Goal: Task Accomplishment & Management: Manage account settings

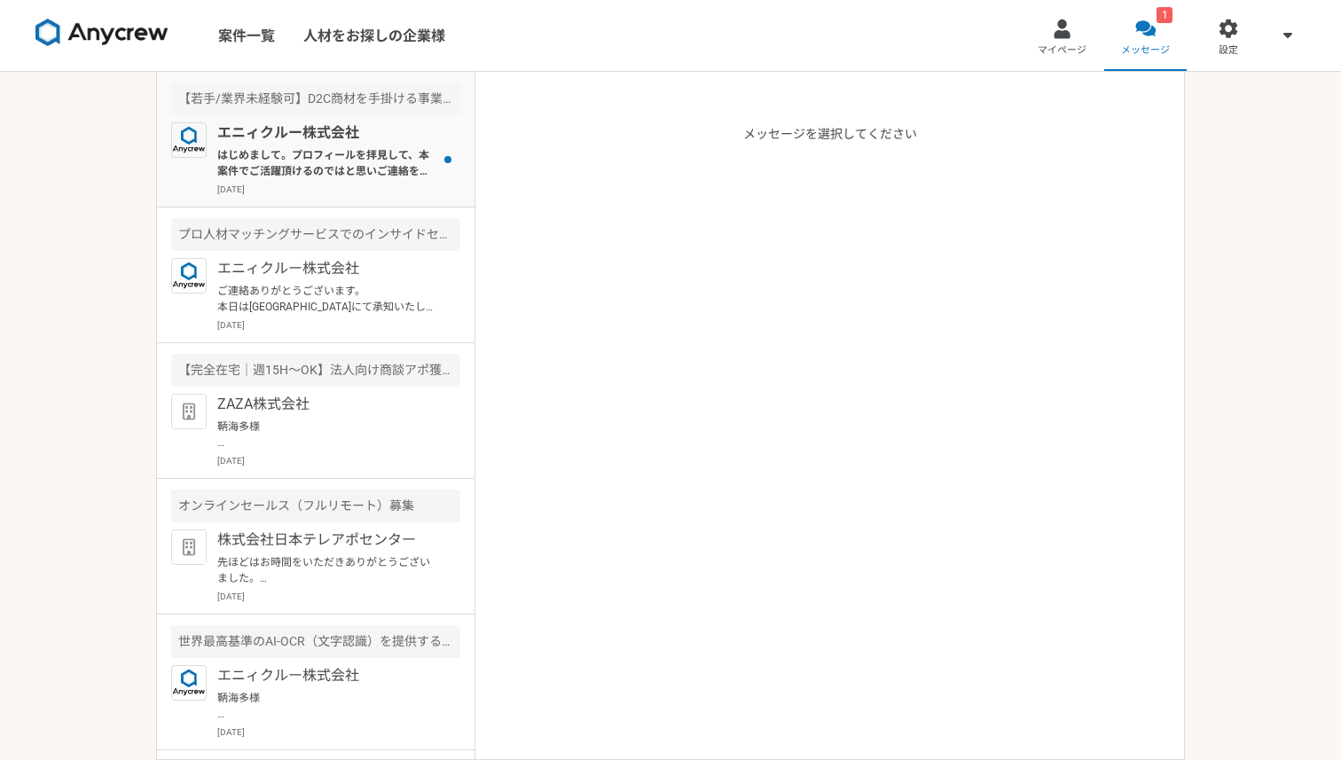
click at [389, 152] on p "はじめまして。プロフィールを拝見して、本案件でご活躍頂けるのではと思いご連絡を差し上げました。 案件ページの内容をご確認頂き、もし条件など合致されるようでした…" at bounding box center [326, 163] width 219 height 32
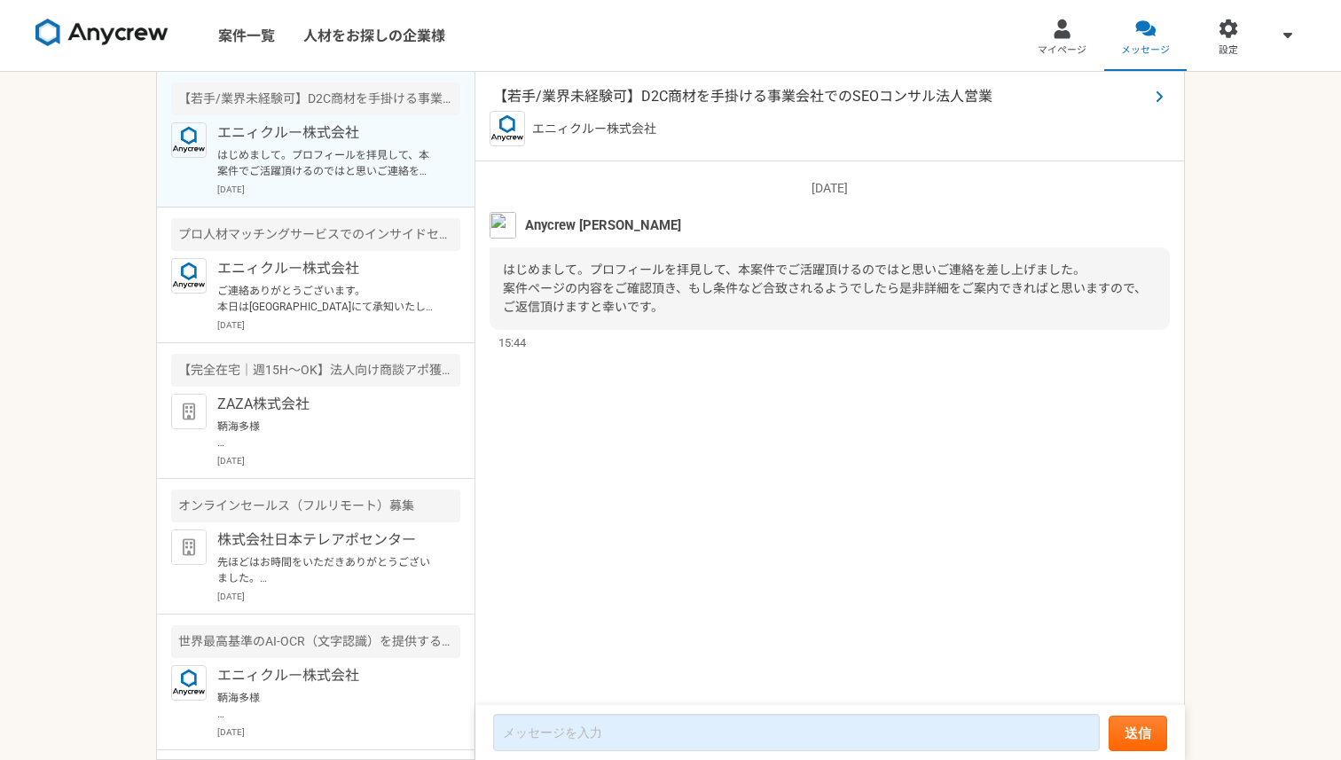
click at [821, 99] on span "【若手/業界未経験可】D2C商材を手掛ける事業会社でのSEOコンサル法人営業" at bounding box center [820, 96] width 655 height 21
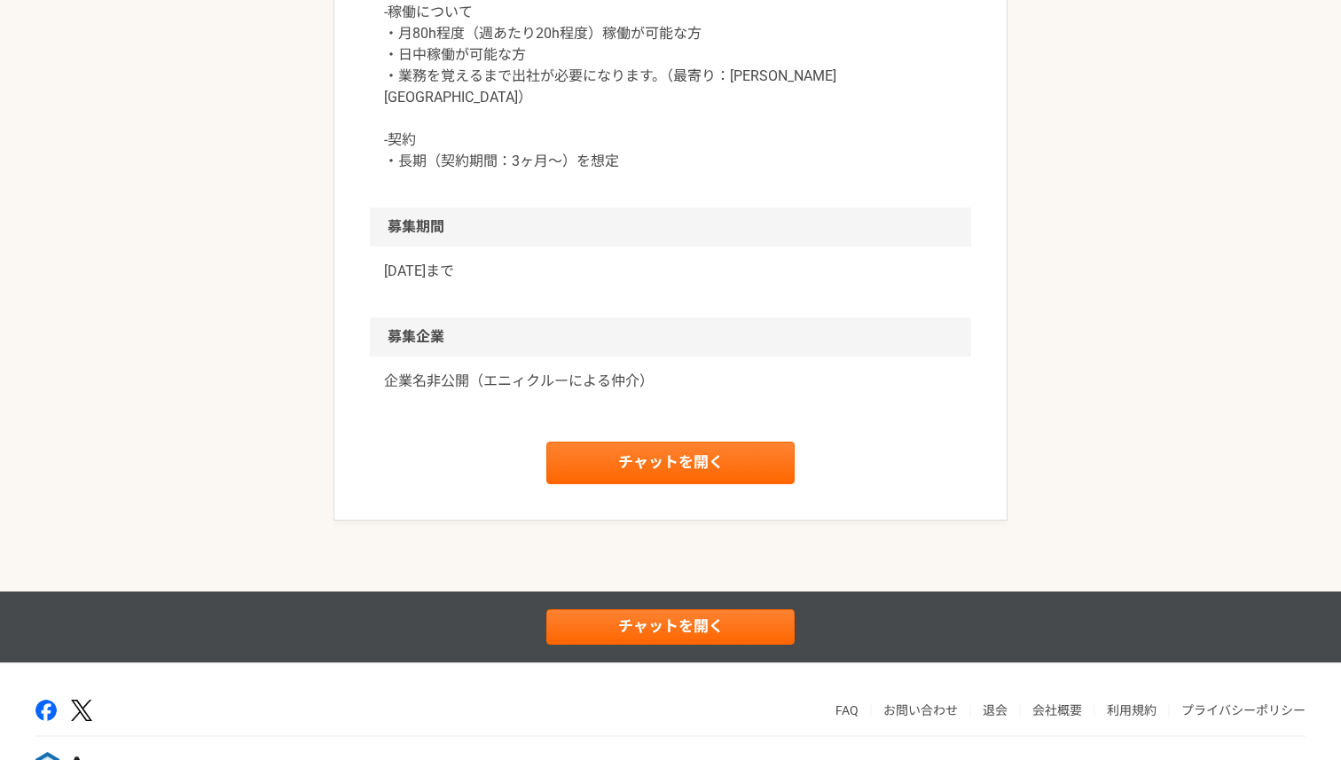
scroll to position [1735, 0]
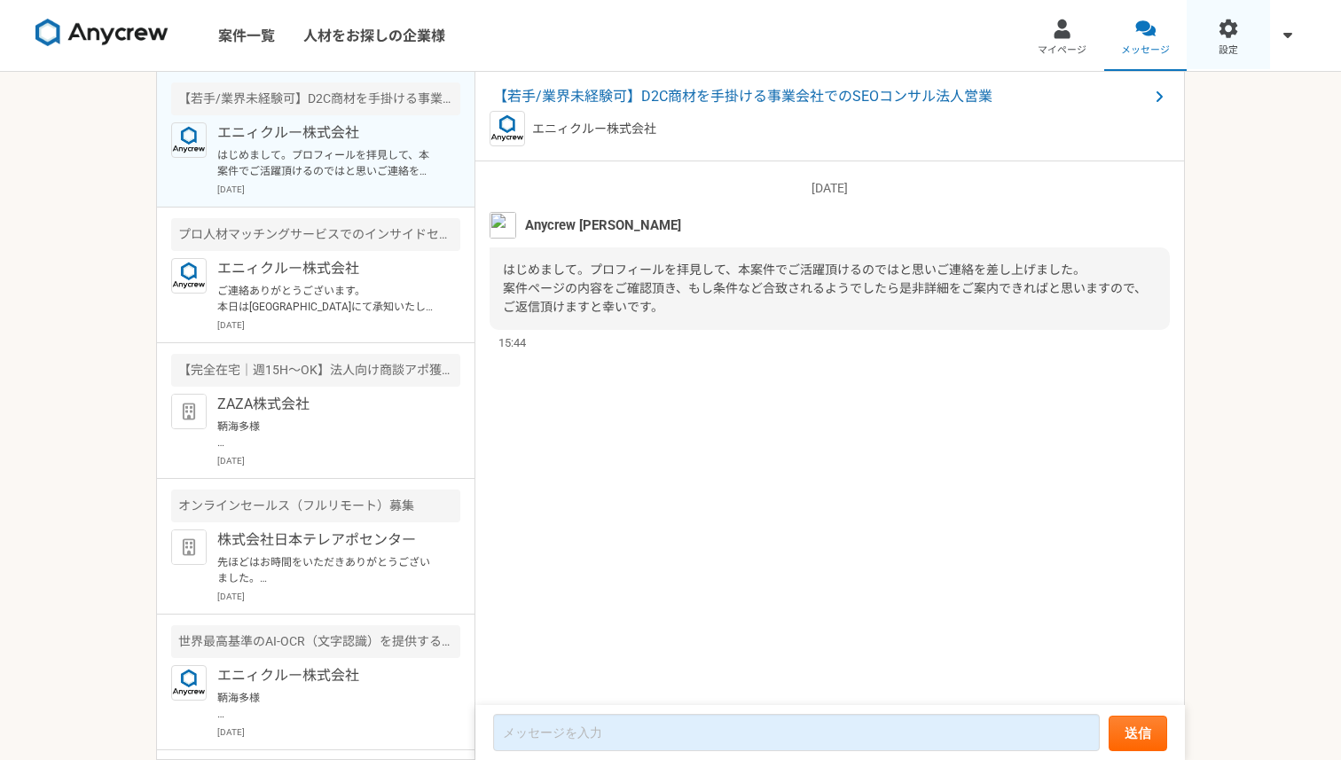
click at [1220, 26] on div at bounding box center [1229, 29] width 20 height 20
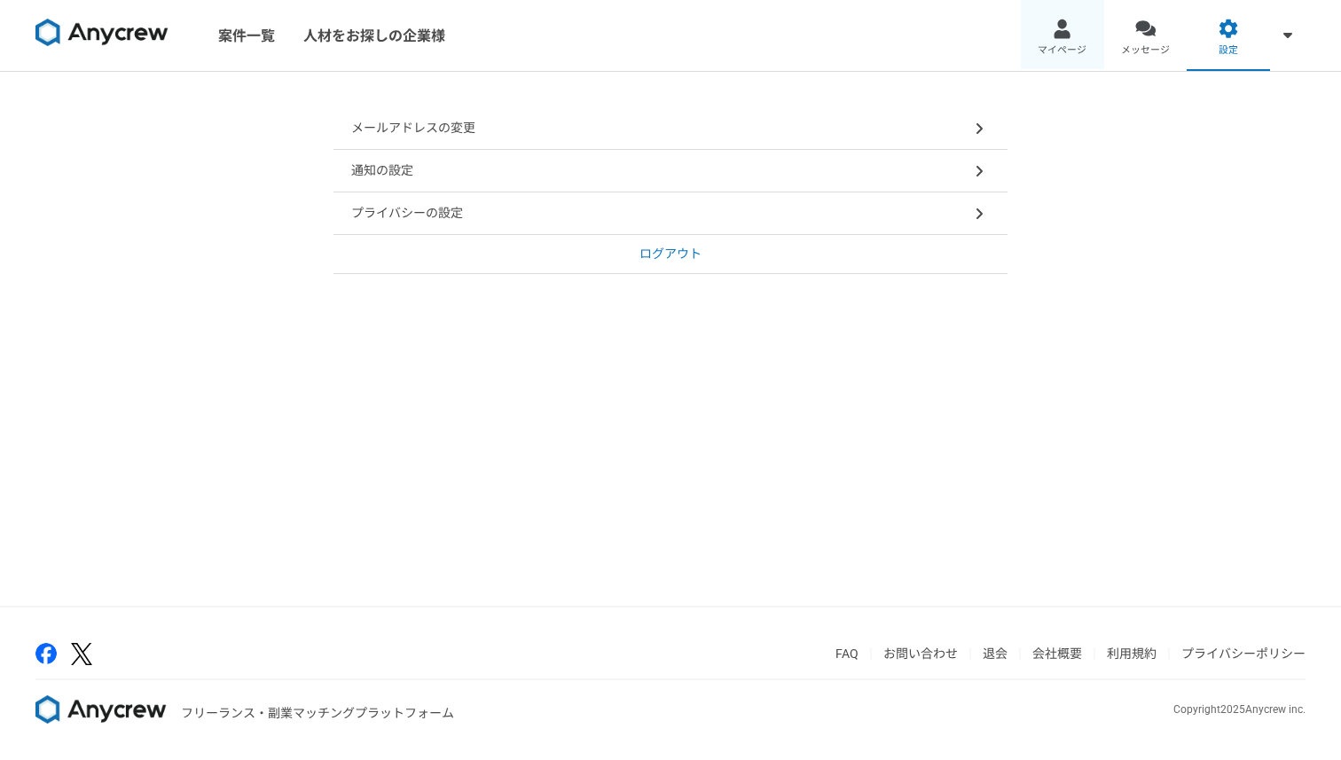
click at [1070, 53] on span "マイページ" at bounding box center [1062, 50] width 49 height 14
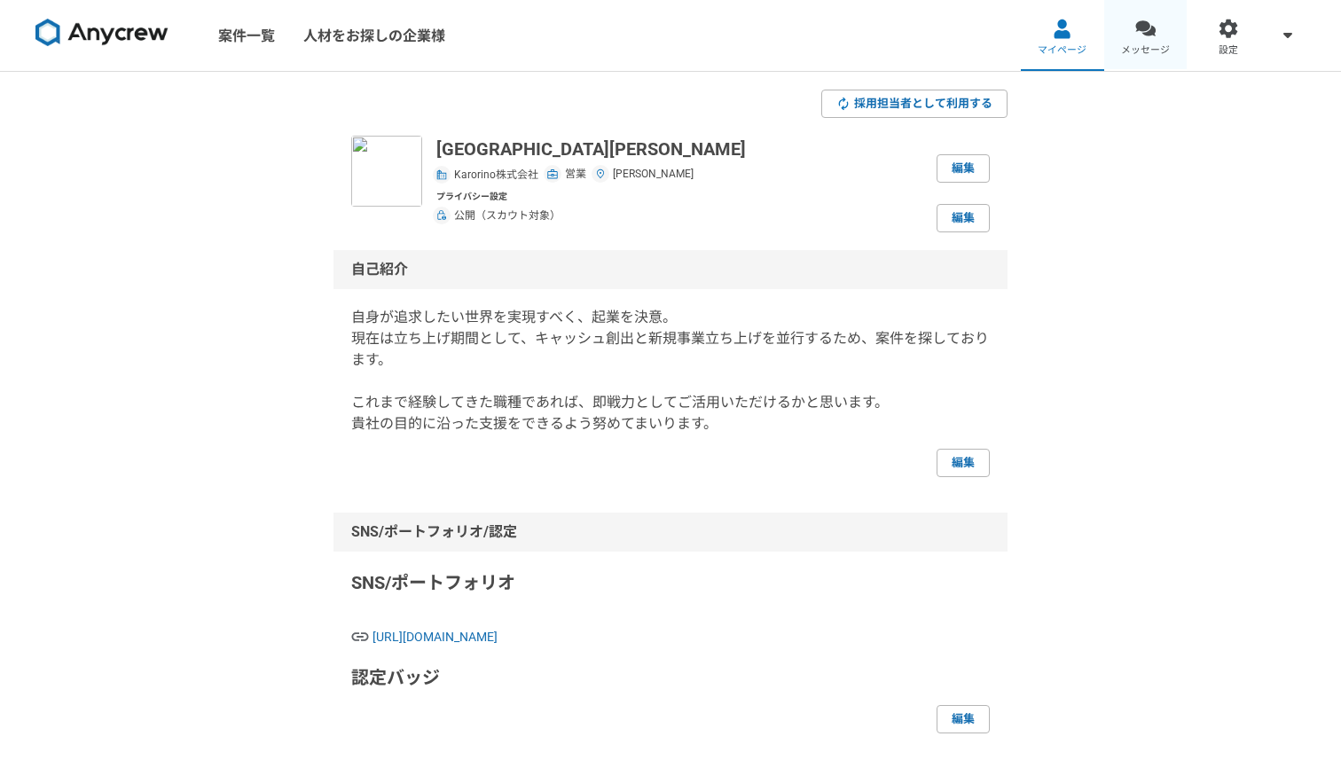
click at [1153, 36] on div at bounding box center [1145, 29] width 20 height 20
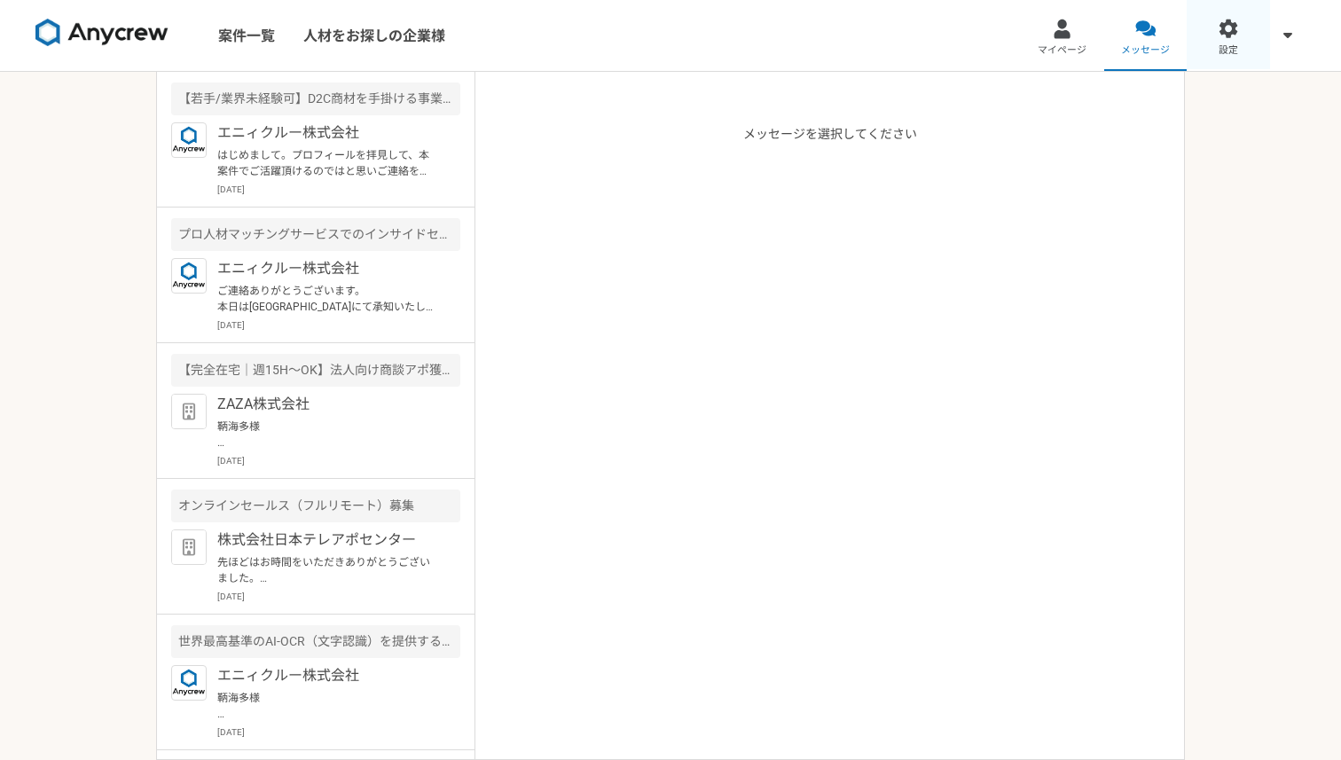
click at [1210, 40] on link "設定" at bounding box center [1228, 35] width 83 height 71
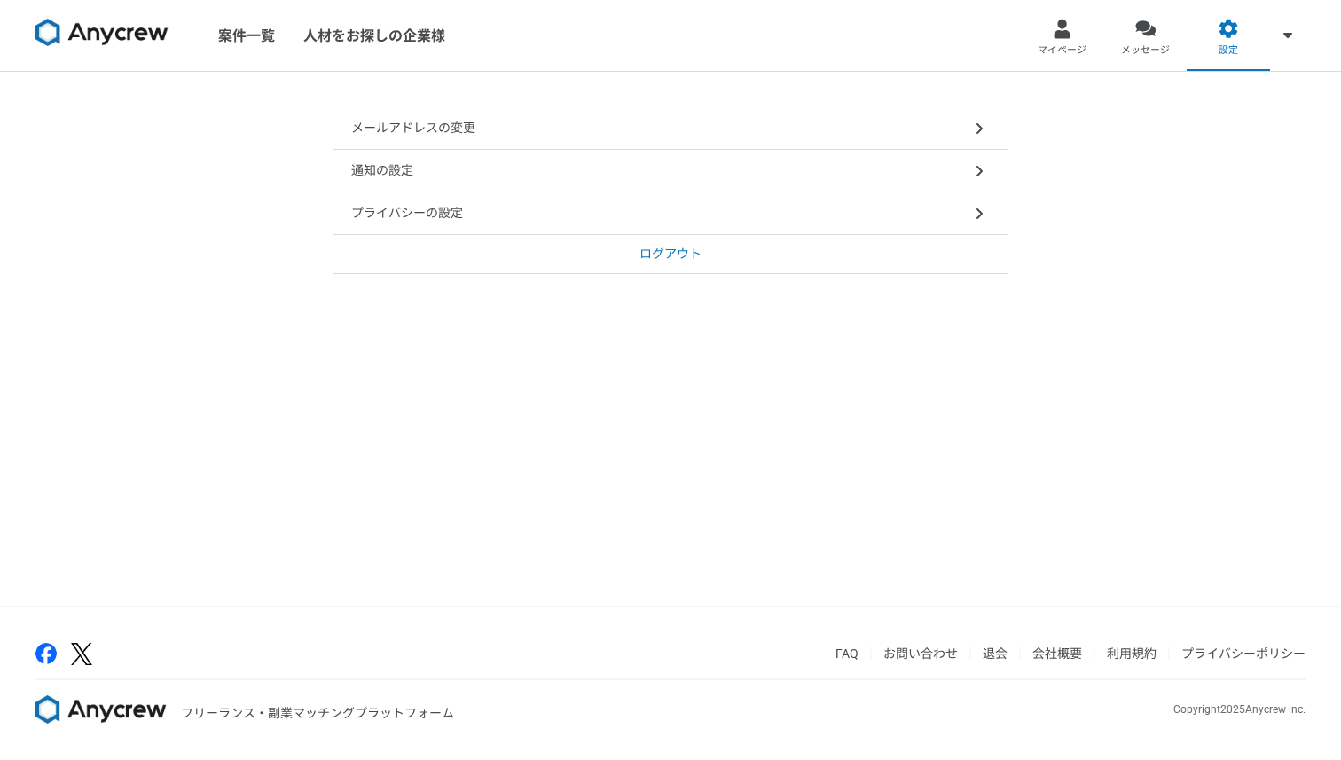
click at [864, 226] on div "プライバシーの設定" at bounding box center [670, 213] width 674 height 43
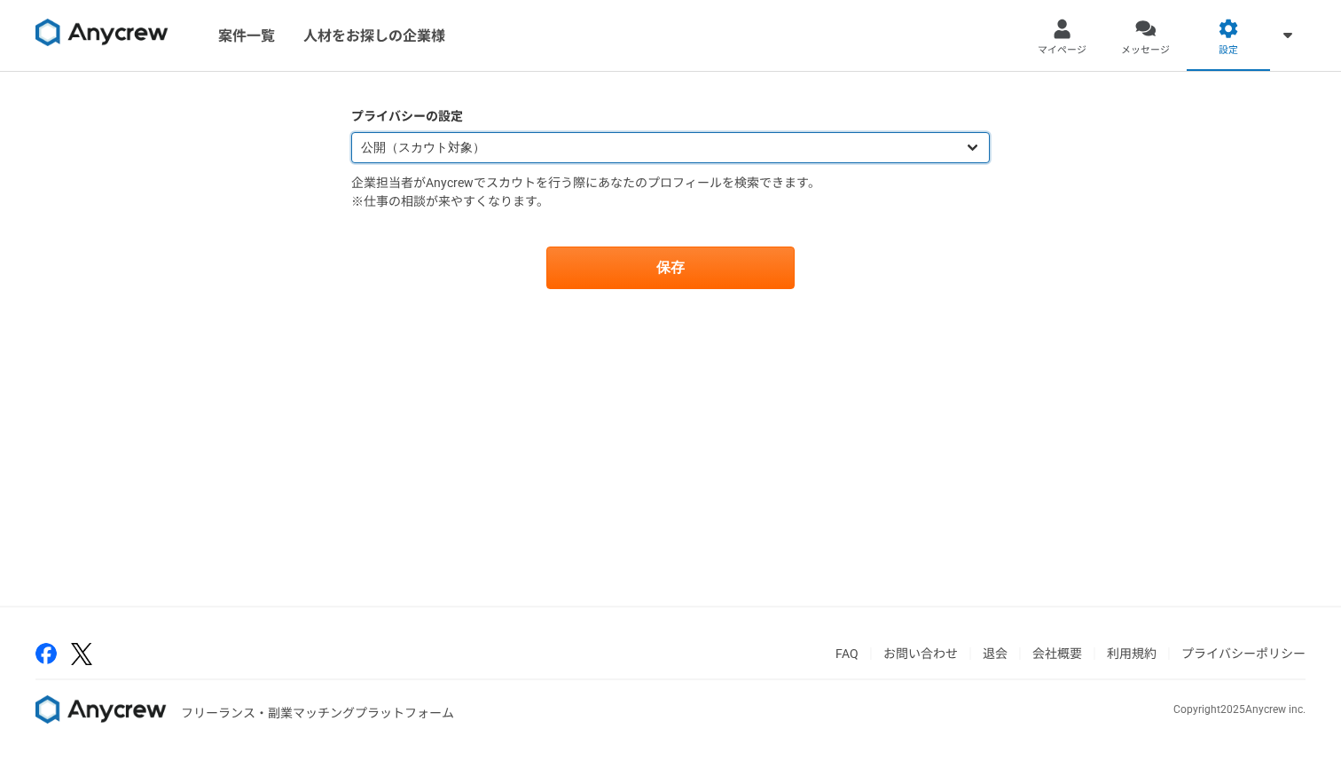
click at [825, 137] on select "公開（スカウト対象） 非公開（スカウト対象外）" at bounding box center [670, 147] width 639 height 31
select select "closed"
click at [351, 132] on select "公開（スカウト対象） 非公開（スカウト対象外）" at bounding box center [670, 147] width 639 height 31
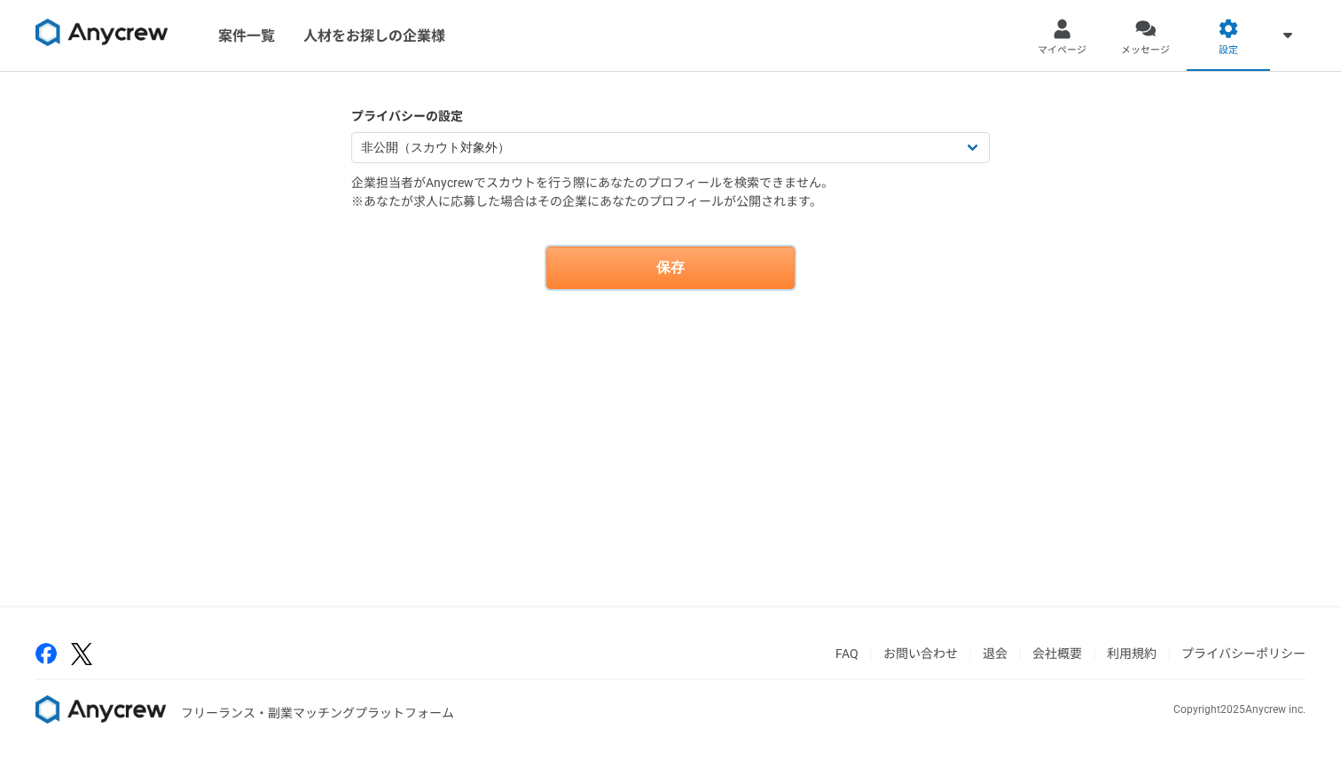
click at [749, 276] on button "保存" at bounding box center [670, 268] width 248 height 43
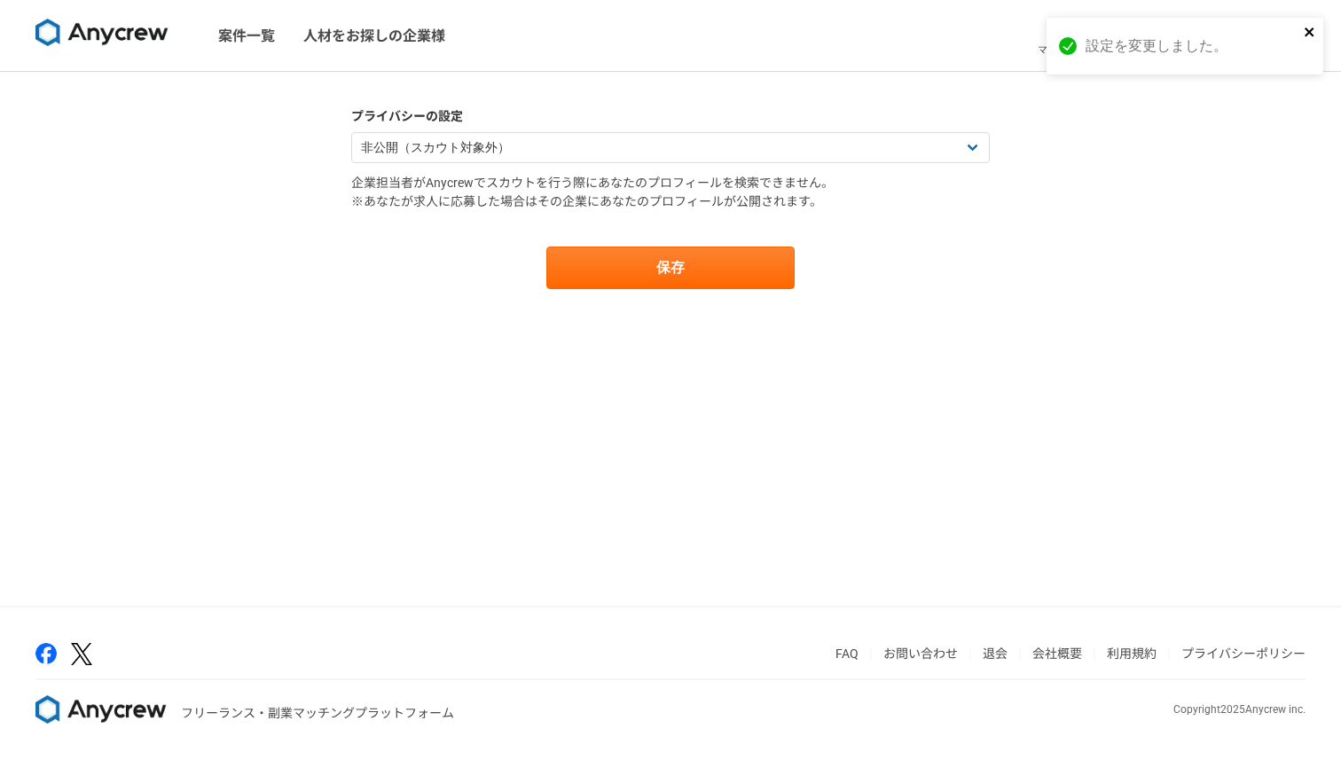
click at [1306, 29] on icon "close" at bounding box center [1309, 31] width 9 height 9
click at [1283, 40] on icon at bounding box center [1287, 34] width 9 height 14
click at [1234, 45] on span "設定" at bounding box center [1229, 50] width 20 height 14
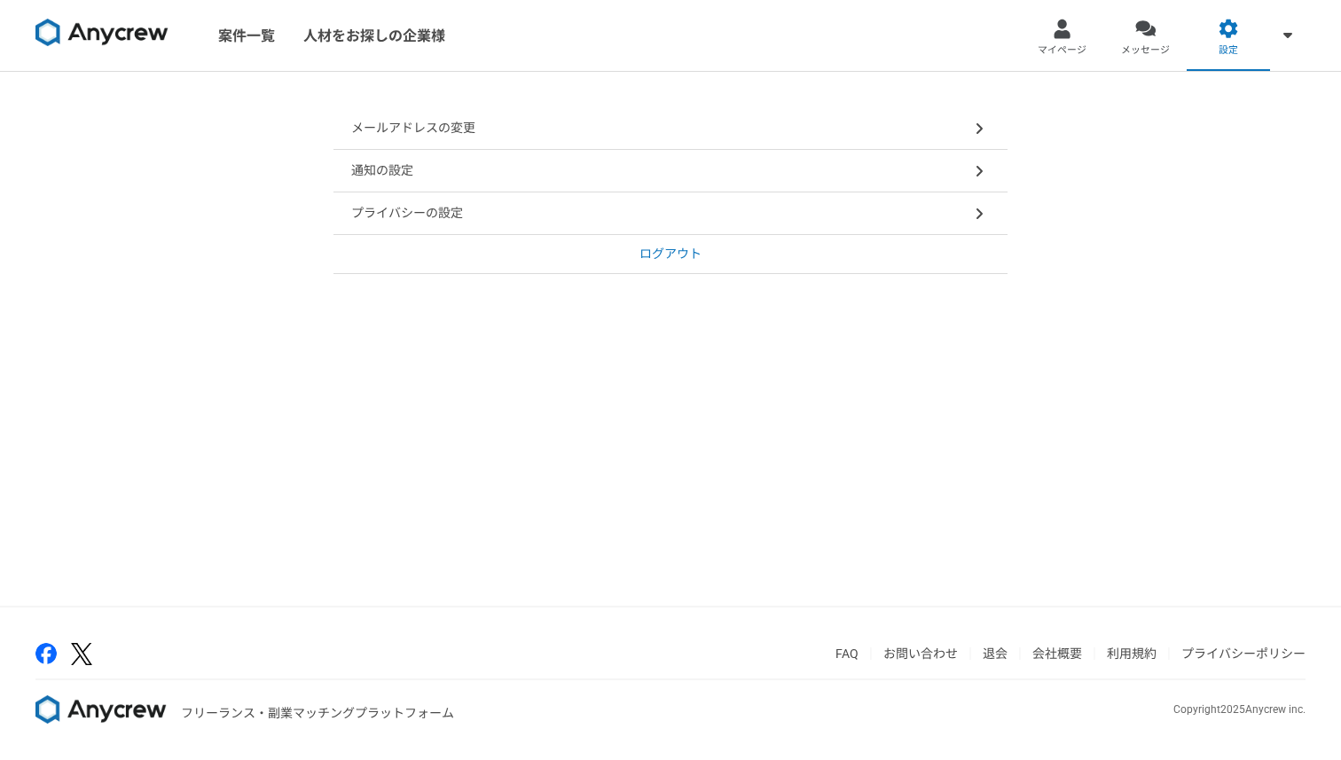
click at [987, 650] on link "退会" at bounding box center [995, 654] width 25 height 14
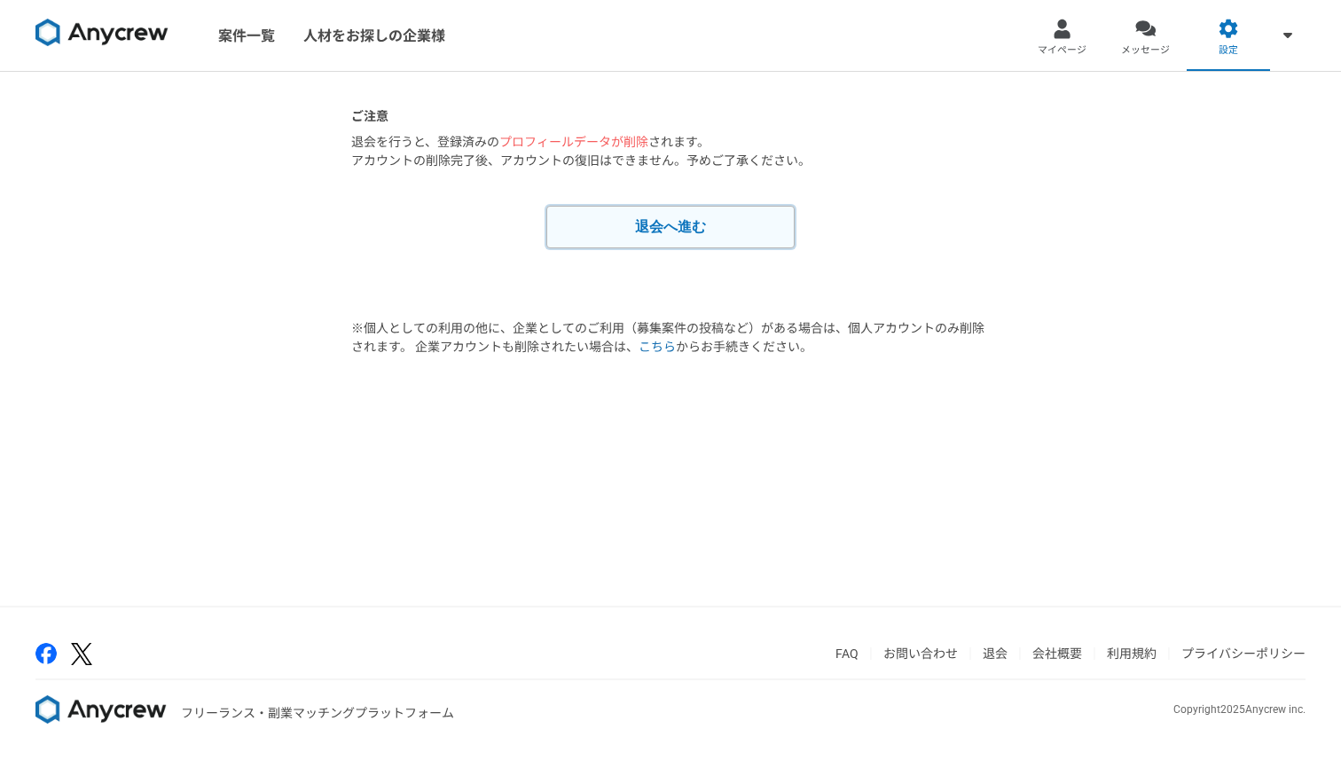
click at [682, 228] on button "退会へ進む" at bounding box center [670, 227] width 248 height 43
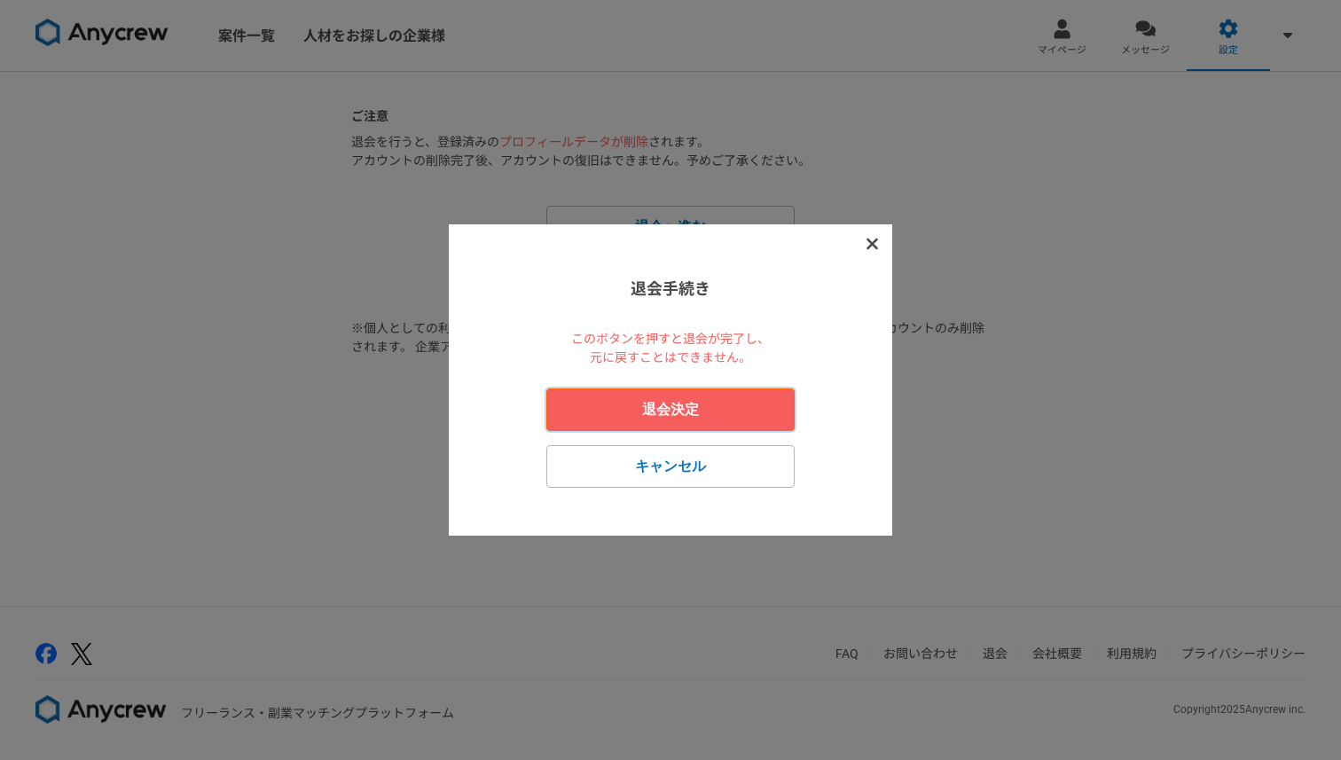
click at [689, 413] on button "退会決定" at bounding box center [670, 409] width 248 height 43
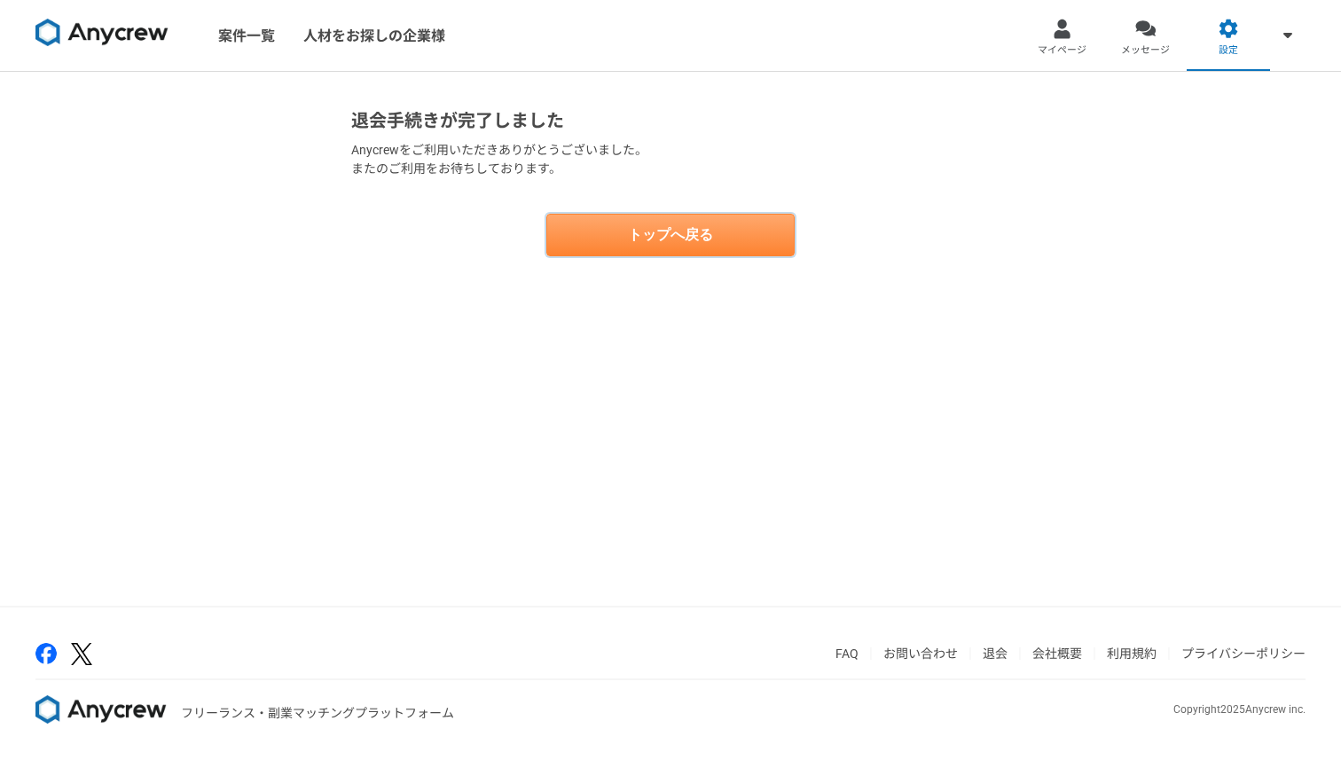
click at [692, 216] on button "トップへ戻る" at bounding box center [670, 235] width 248 height 43
